Goal: Task Accomplishment & Management: Manage account settings

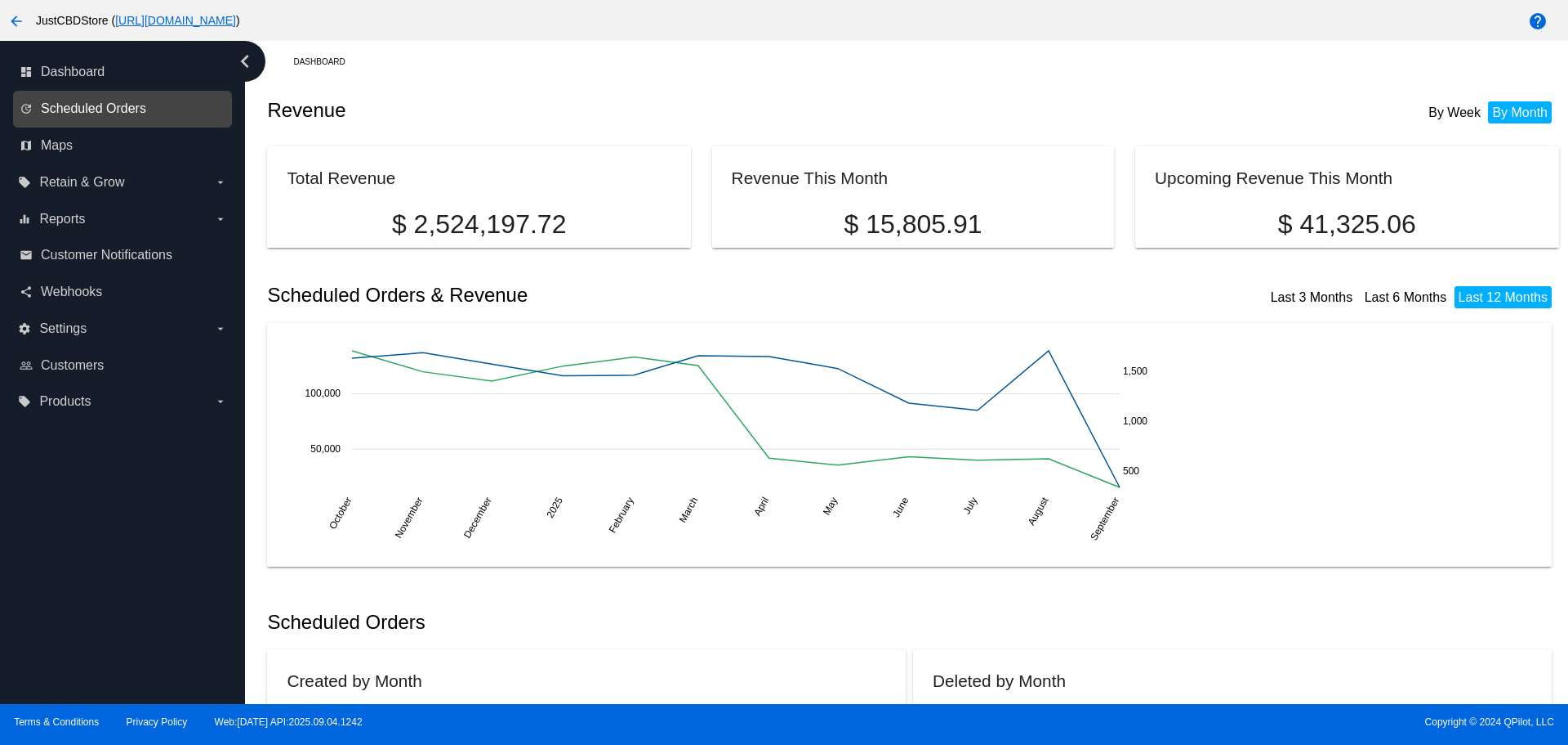
click at [87, 115] on span "Scheduled Orders" at bounding box center [93, 109] width 106 height 15
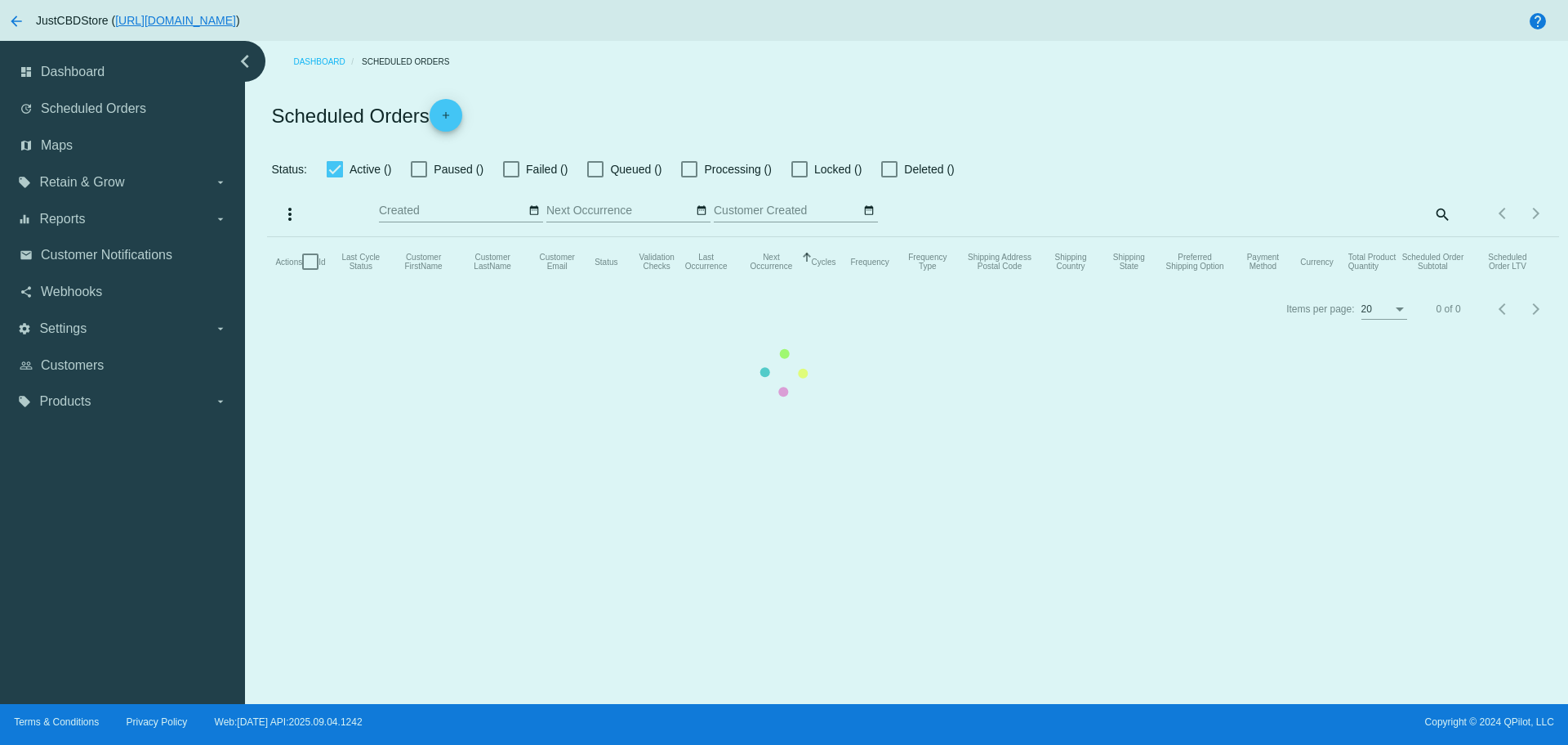
checkbox input "false"
checkbox input "true"
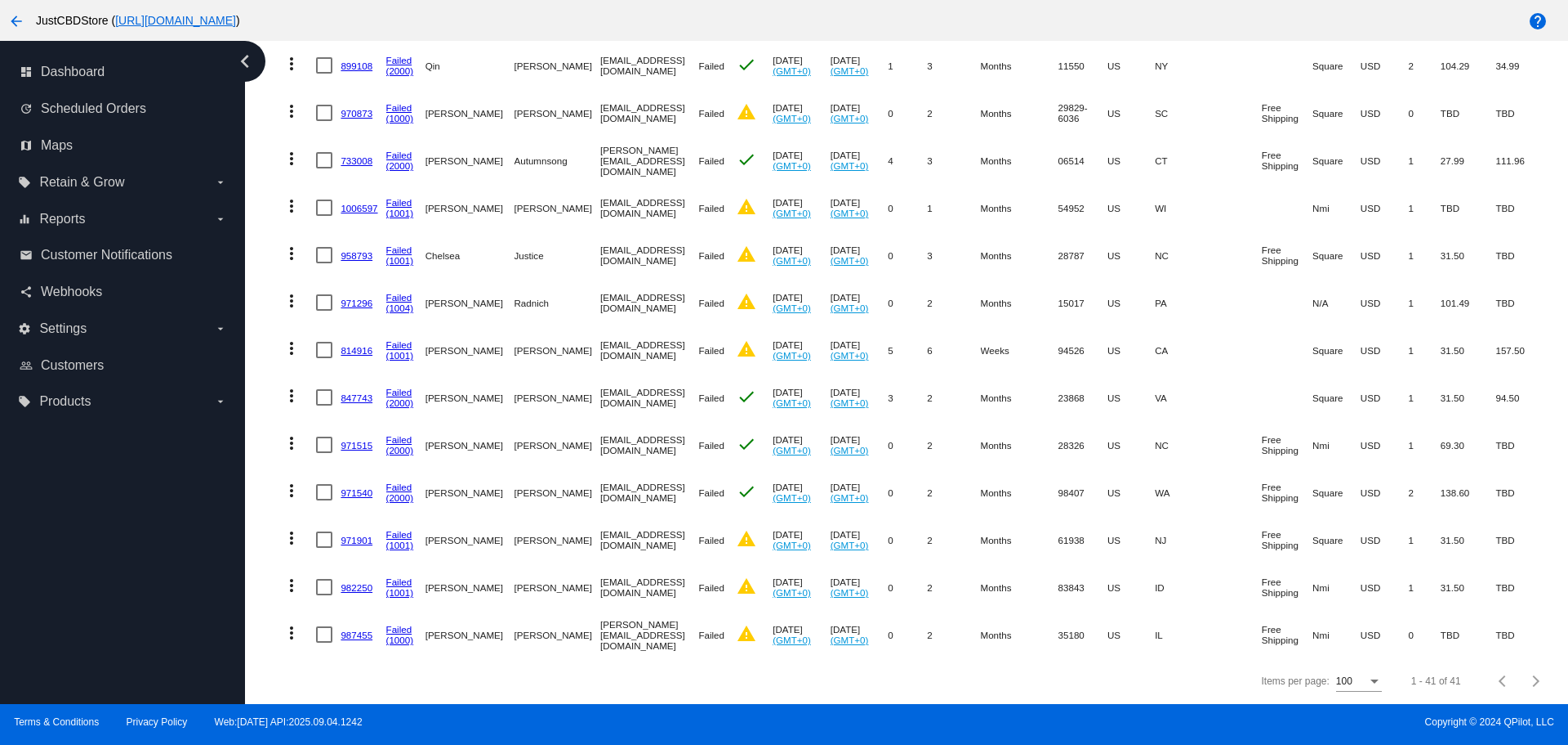
scroll to position [1616, 0]
click at [371, 630] on link "987455" at bounding box center [356, 634] width 32 height 11
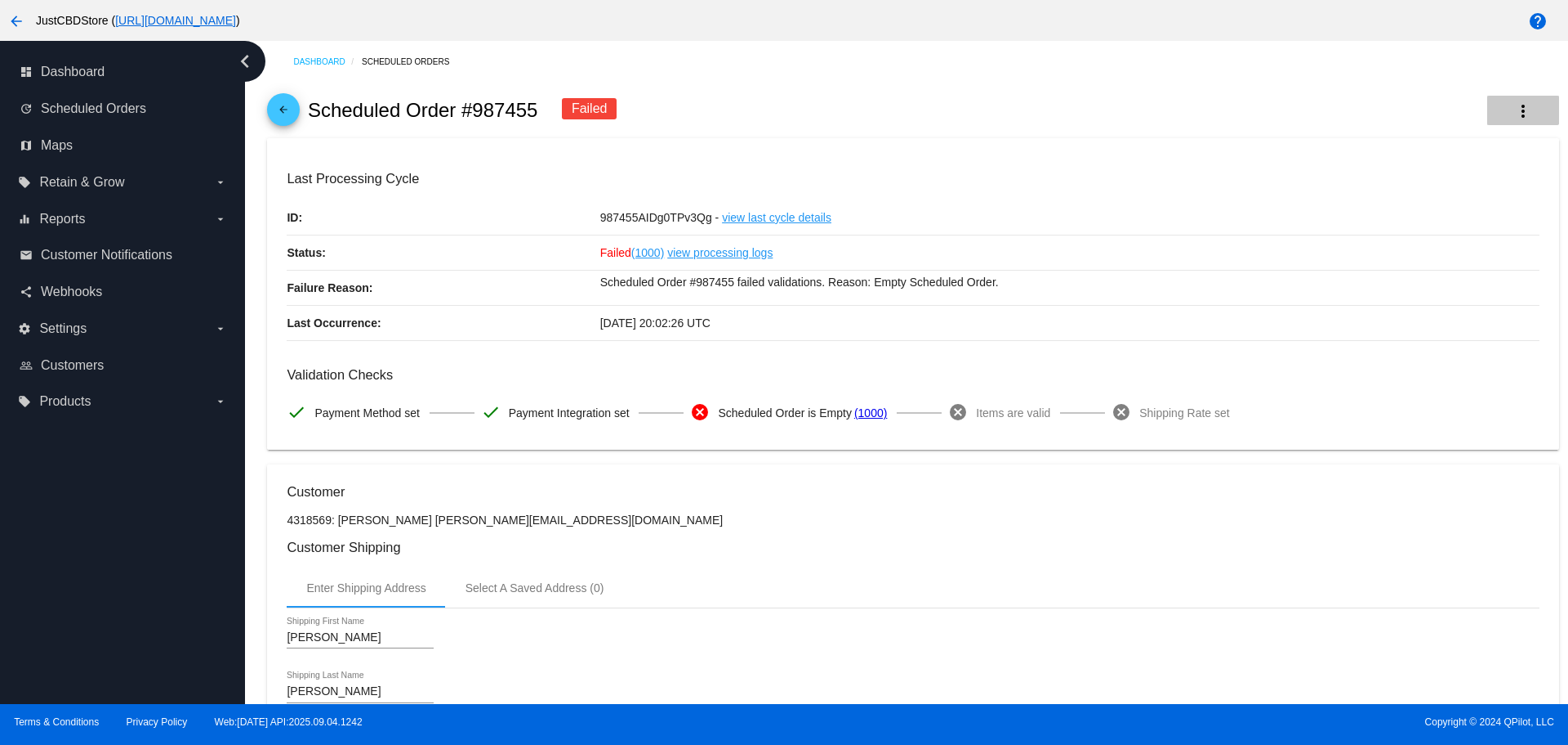
click at [1514, 104] on mat-icon "more_vert" at bounding box center [1524, 112] width 20 height 20
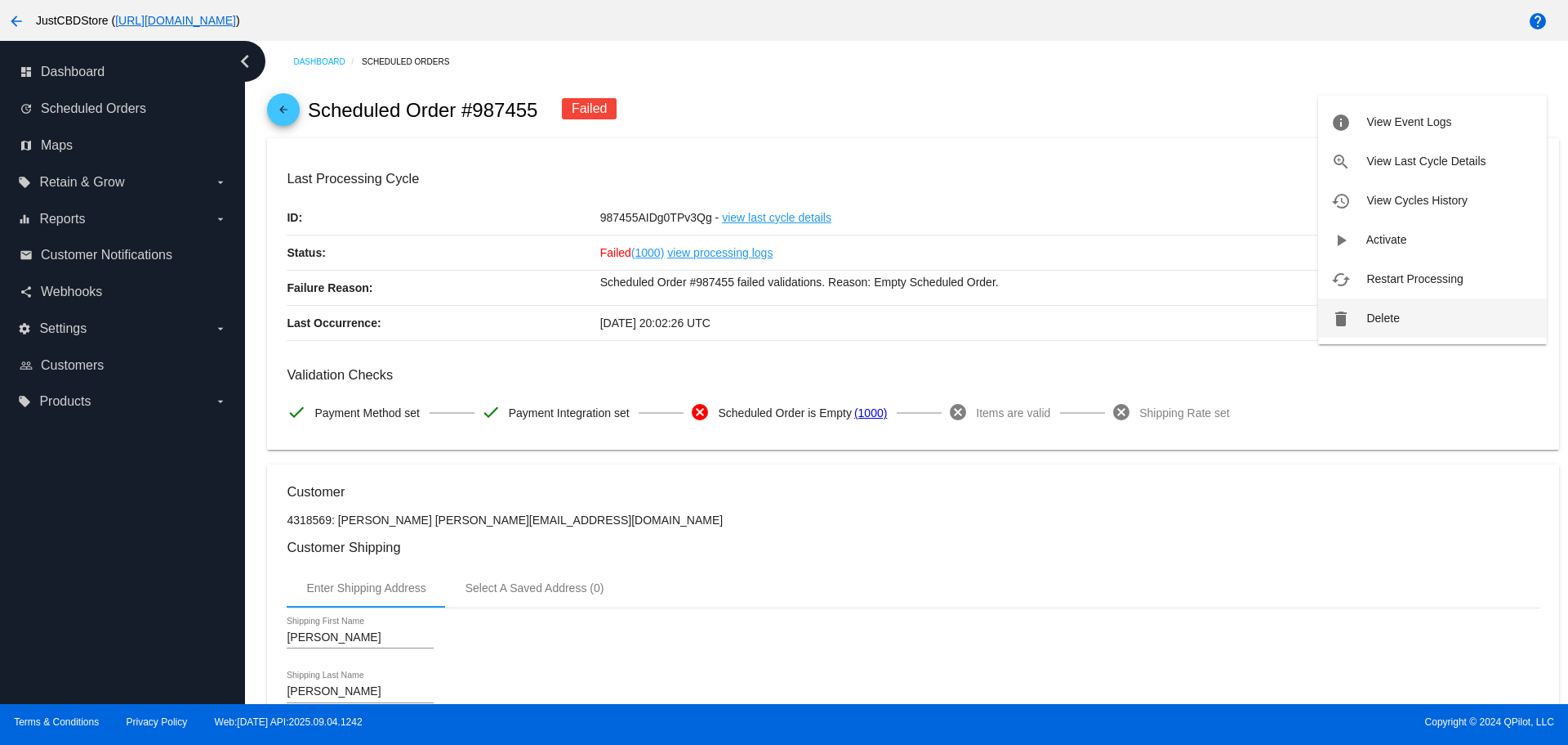
click at [1391, 318] on span "Delete" at bounding box center [1383, 318] width 33 height 13
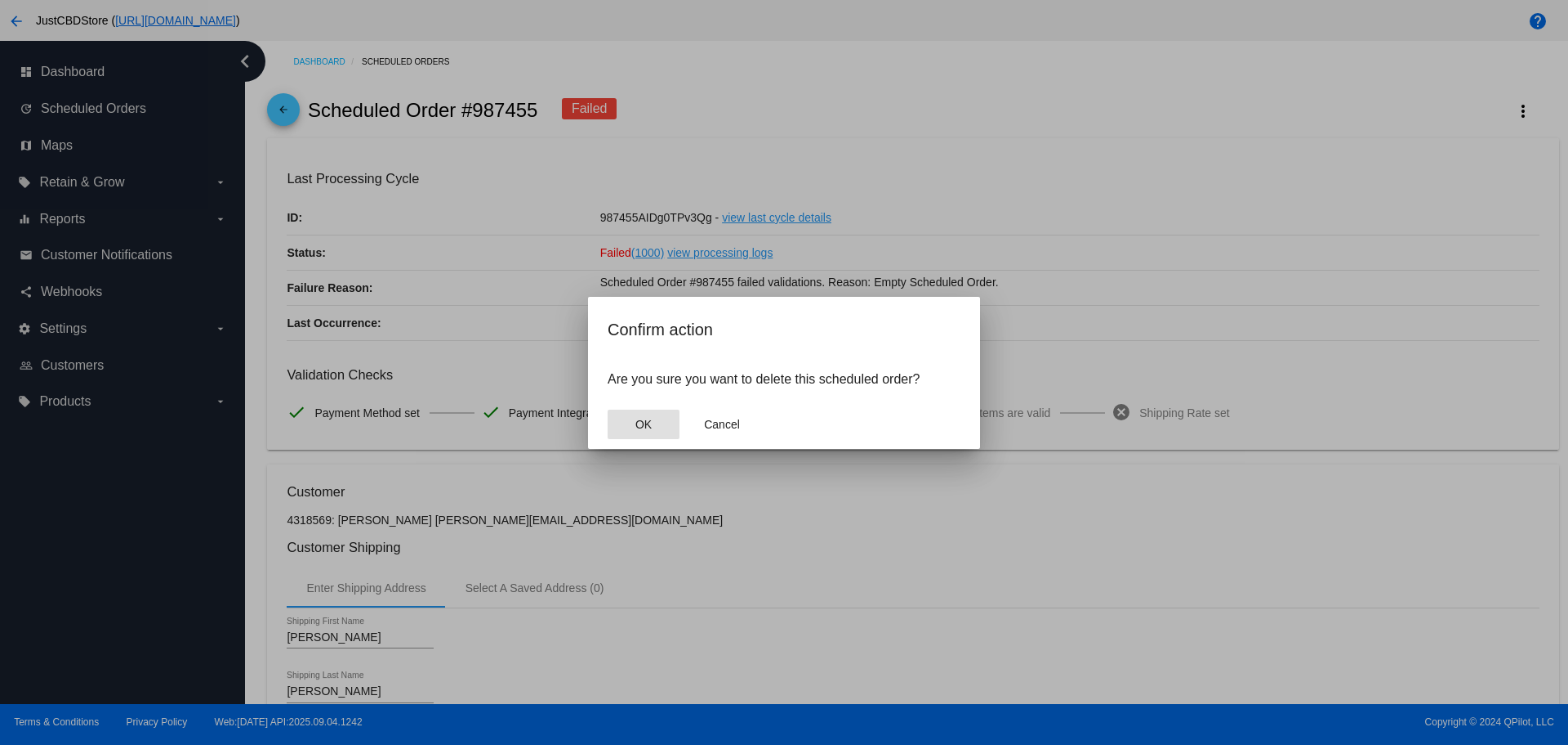
click at [635, 421] on span "OK" at bounding box center [643, 423] width 17 height 13
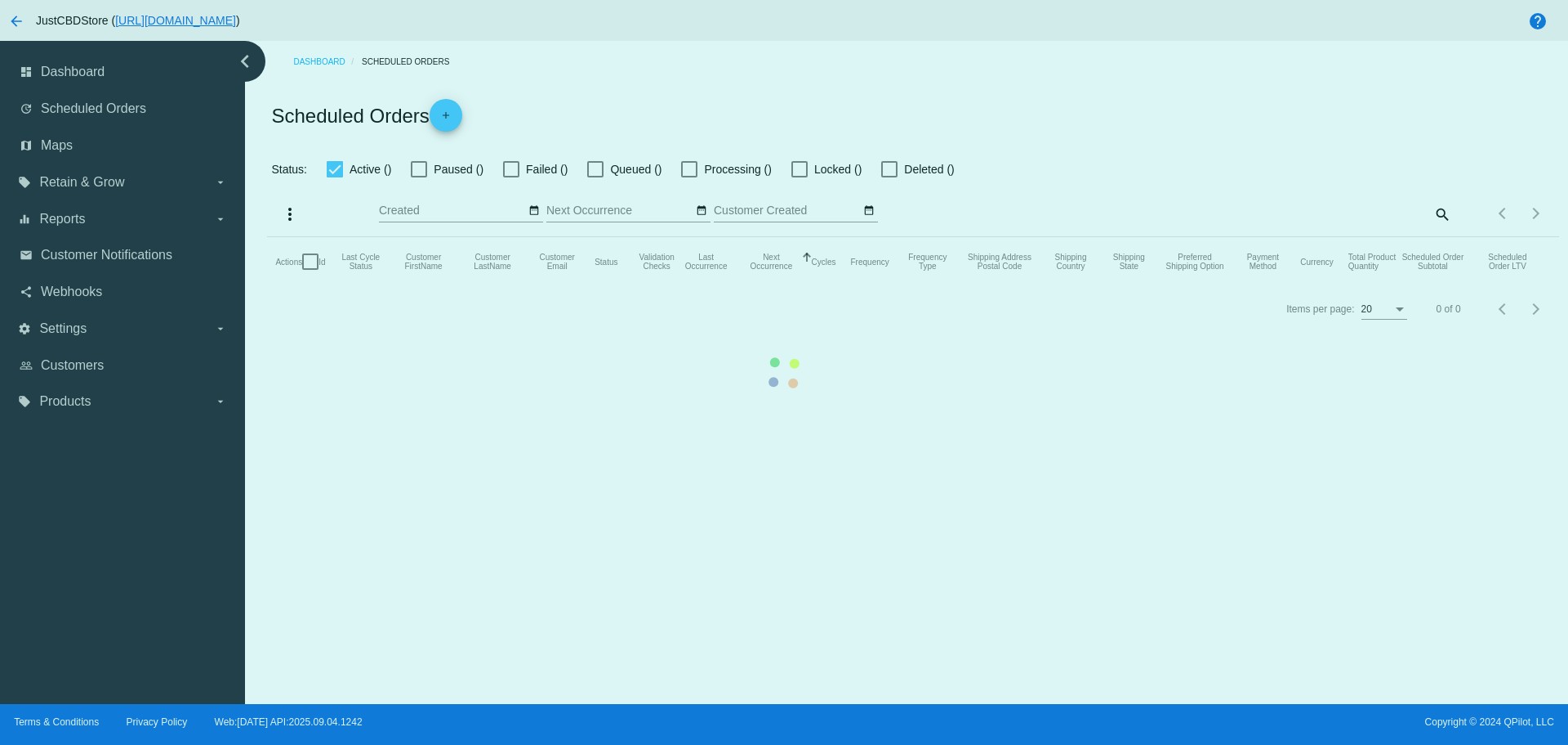
checkbox input "false"
checkbox input "true"
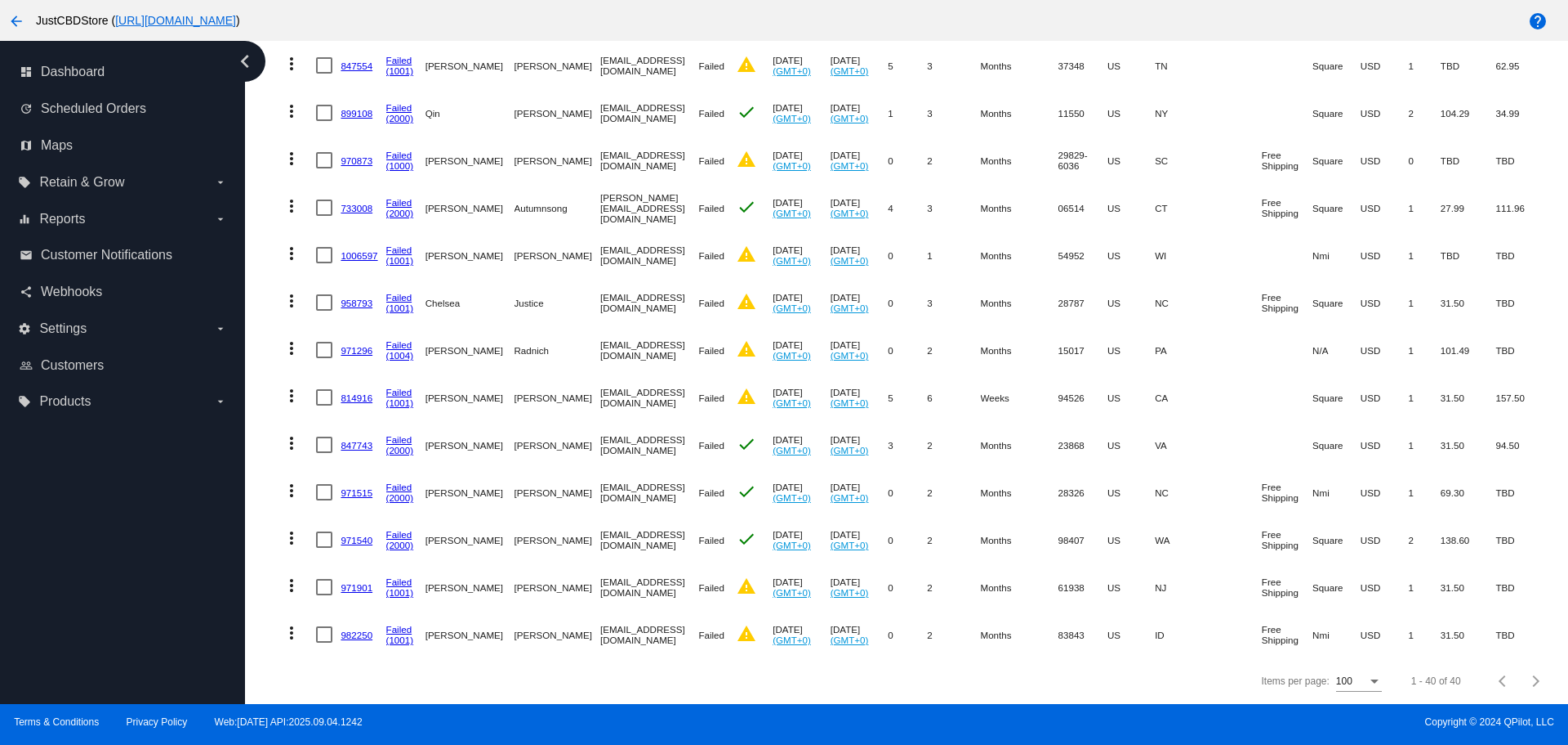
scroll to position [1569, 0]
click at [354, 630] on link "982250" at bounding box center [356, 634] width 32 height 11
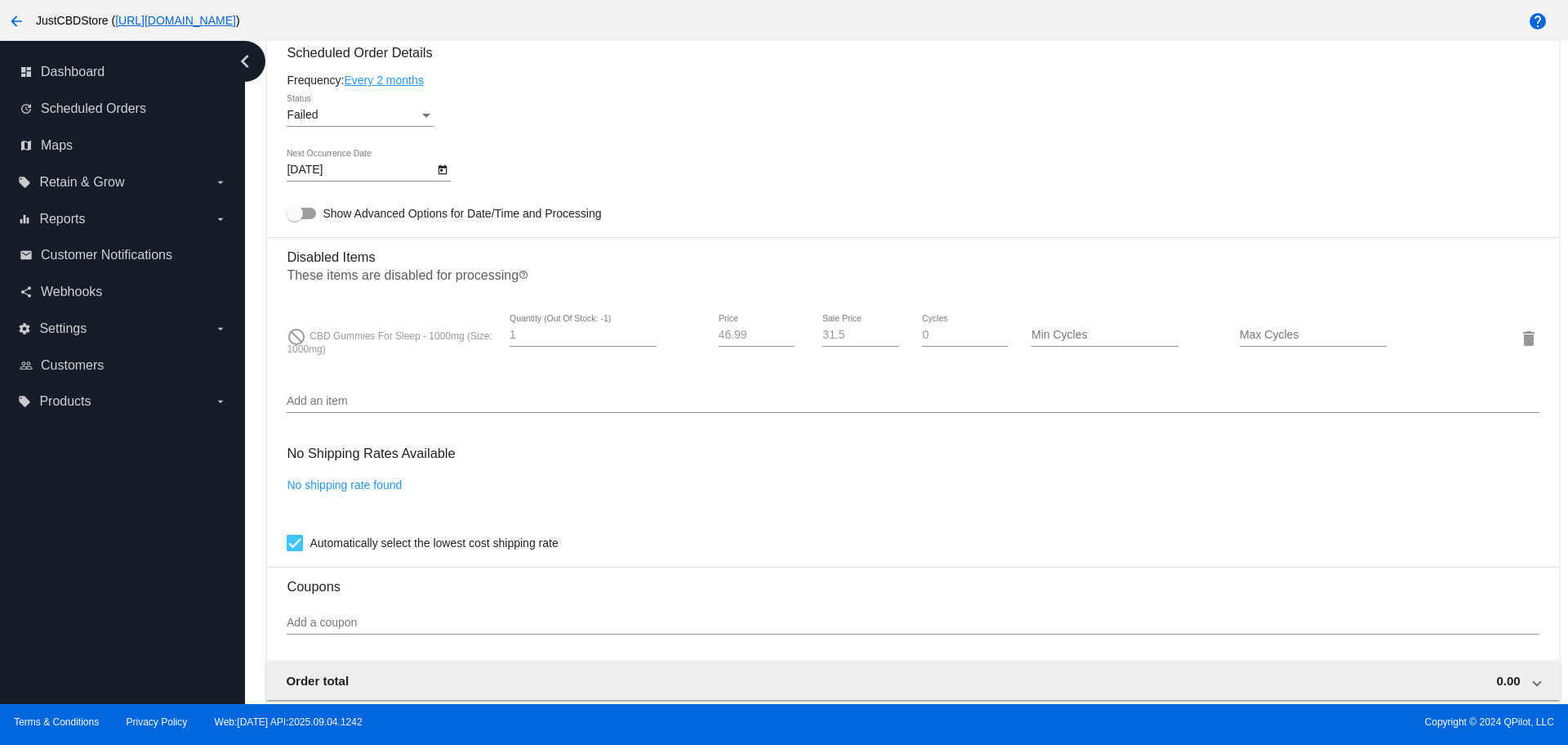
scroll to position [981, 0]
